Goal: Task Accomplishment & Management: Use online tool/utility

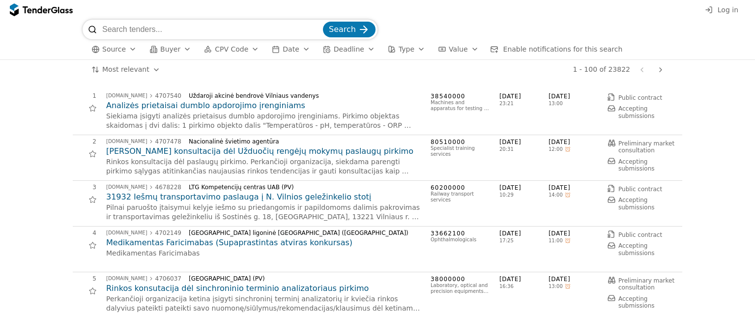
click at [126, 52] on button "Source" at bounding box center [113, 49] width 53 height 12
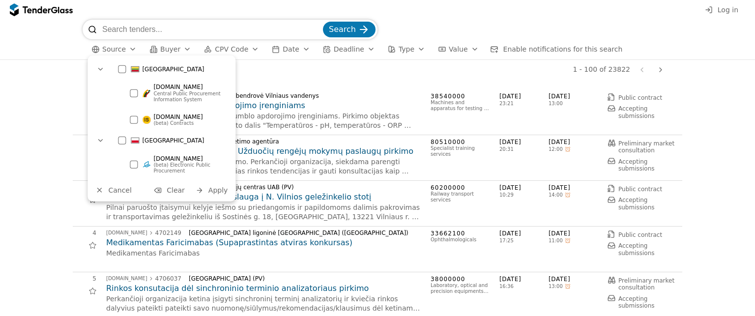
click at [135, 119] on div at bounding box center [134, 120] width 8 height 8
click at [214, 193] on span "Apply" at bounding box center [218, 190] width 20 height 8
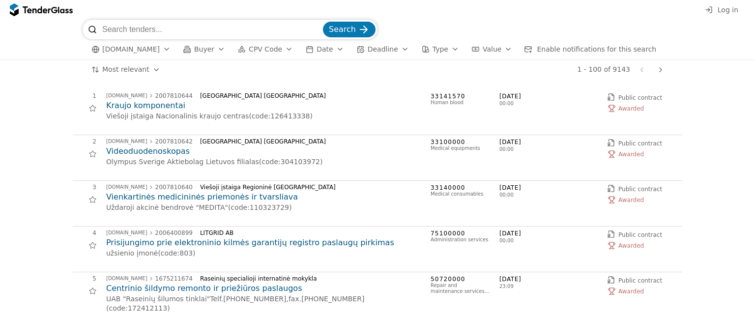
click at [143, 104] on h2 "Kraujo komponentai" at bounding box center [263, 105] width 314 height 11
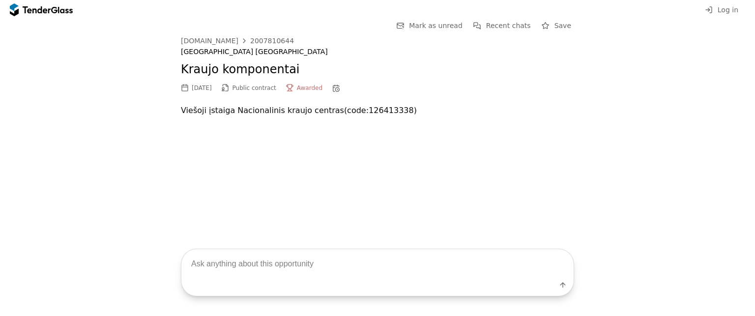
click at [45, 11] on div at bounding box center [37, 9] width 28 height 6
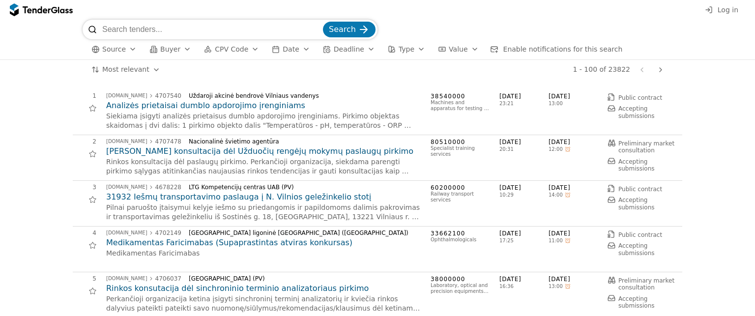
click at [115, 50] on span "Source" at bounding box center [114, 49] width 24 height 8
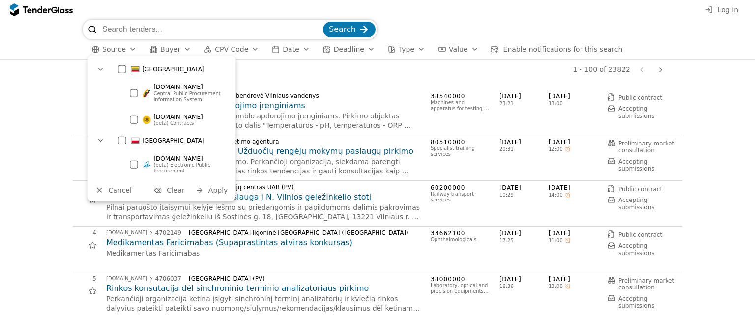
click at [122, 141] on div at bounding box center [122, 141] width 8 height 8
click at [205, 191] on button "Apply" at bounding box center [212, 190] width 38 height 12
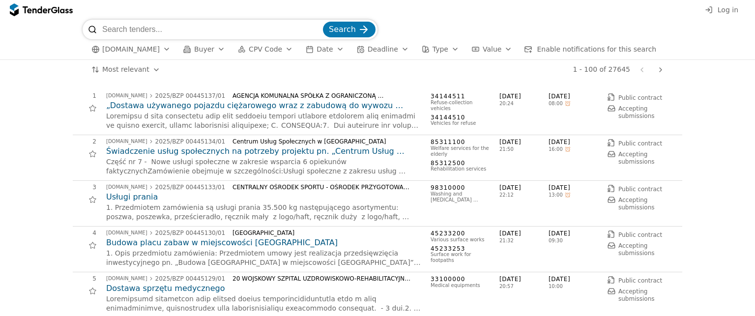
click at [126, 52] on span "[DOMAIN_NAME]" at bounding box center [130, 49] width 57 height 8
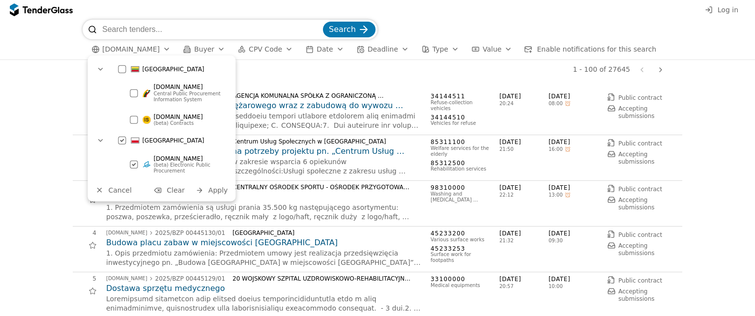
click at [122, 71] on div at bounding box center [122, 69] width 8 height 8
click at [132, 122] on div at bounding box center [133, 119] width 34 height 33
click at [123, 142] on div at bounding box center [122, 140] width 34 height 33
click at [220, 188] on span "Apply" at bounding box center [218, 190] width 20 height 8
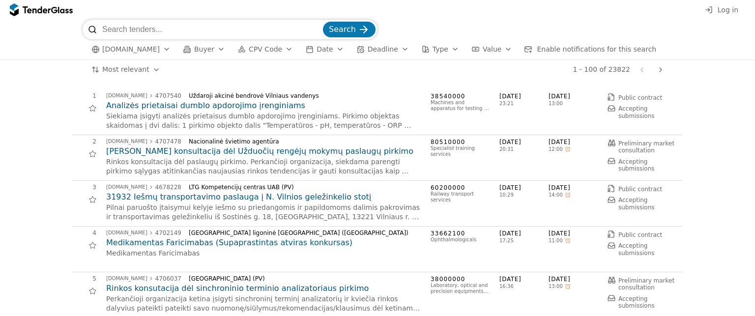
click at [219, 50] on div "button" at bounding box center [221, 49] width 28 height 26
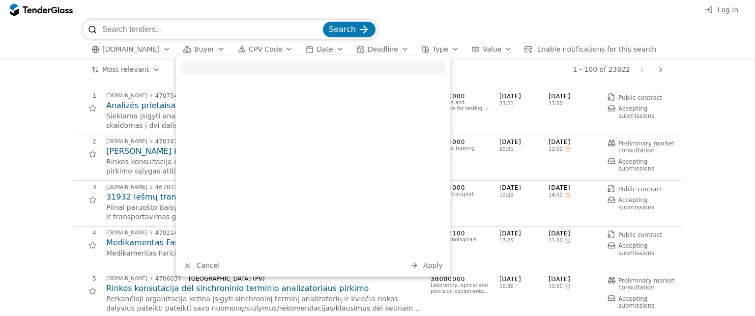
click at [199, 70] on input "search" at bounding box center [313, 67] width 265 height 14
type input "santari"
click at [188, 85] on div at bounding box center [190, 88] width 8 height 8
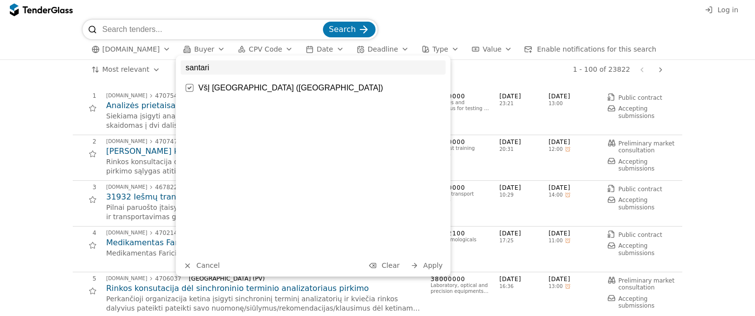
click at [428, 270] on button "Apply" at bounding box center [426, 265] width 38 height 12
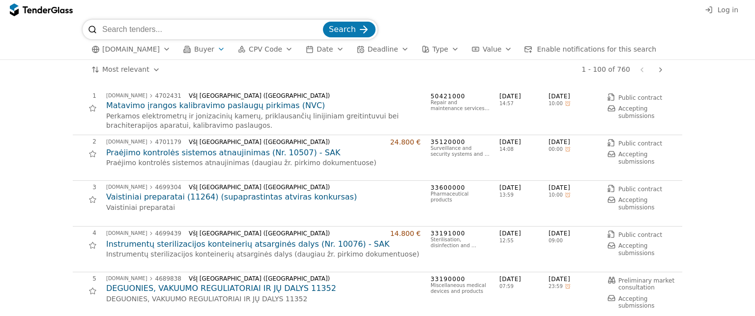
click at [551, 51] on span "Enable notifications for this search" at bounding box center [595, 49] width 119 height 8
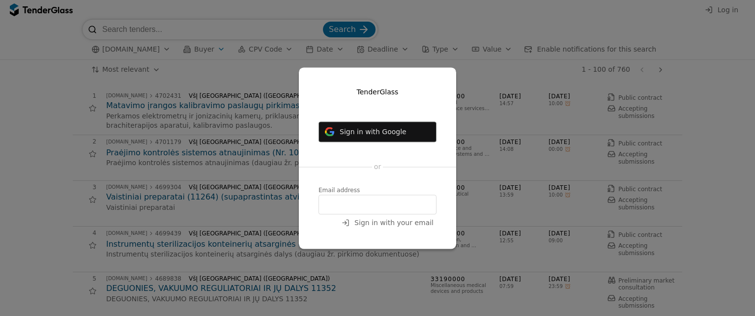
click at [389, 130] on span "Sign in with Google" at bounding box center [372, 132] width 67 height 8
